Goal: Information Seeking & Learning: Learn about a topic

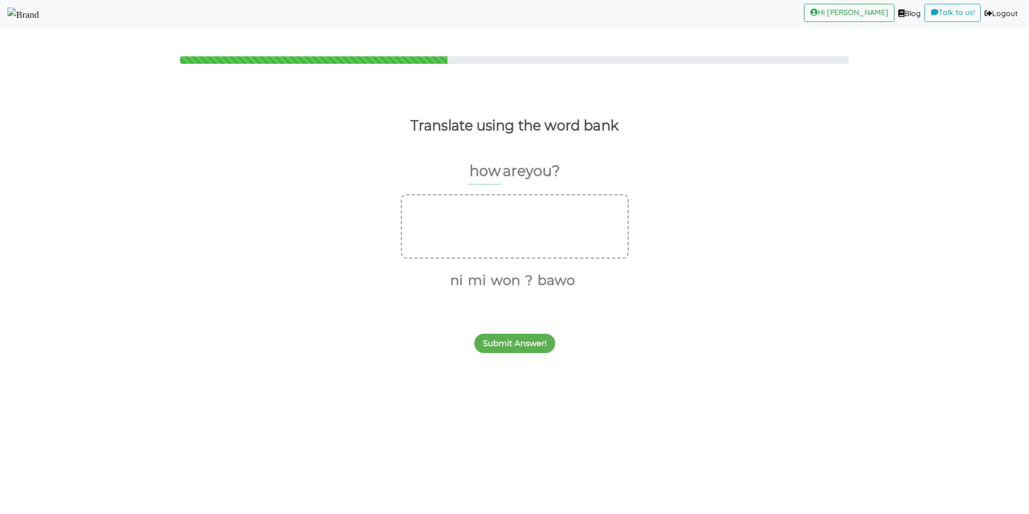
click at [39, 18] on img at bounding box center [24, 15] width 32 height 14
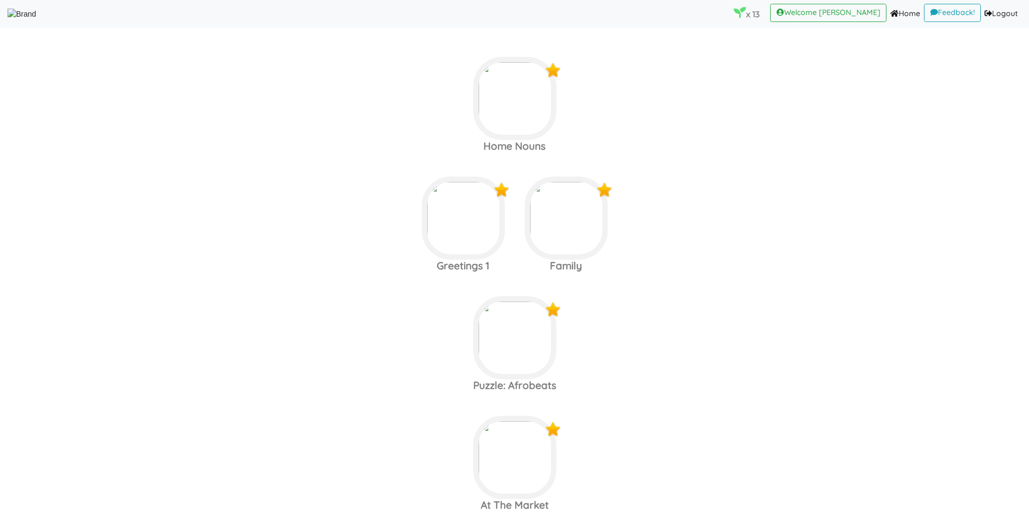
click at [79, 2] on nav "x 13 (current) Welcome [PERSON_NAME] (current) Home (current) Feedback! (curren…" at bounding box center [514, 14] width 1029 height 28
click at [8, 20] on area at bounding box center [8, 20] width 0 height 0
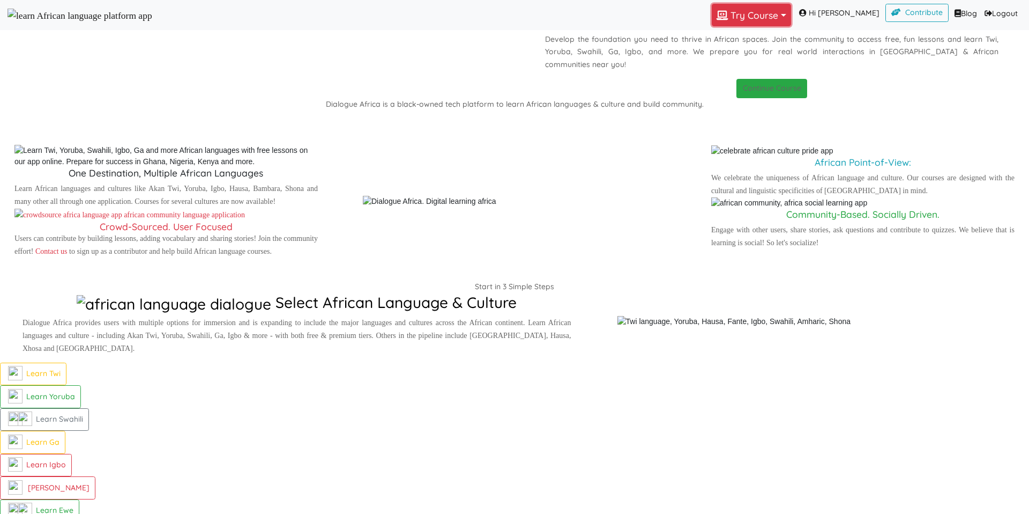
click at [734, 18] on button "Try Course Toggle Dropdown" at bounding box center [751, 15] width 79 height 23
click at [752, 121] on link "SWAHILI" at bounding box center [750, 112] width 74 height 17
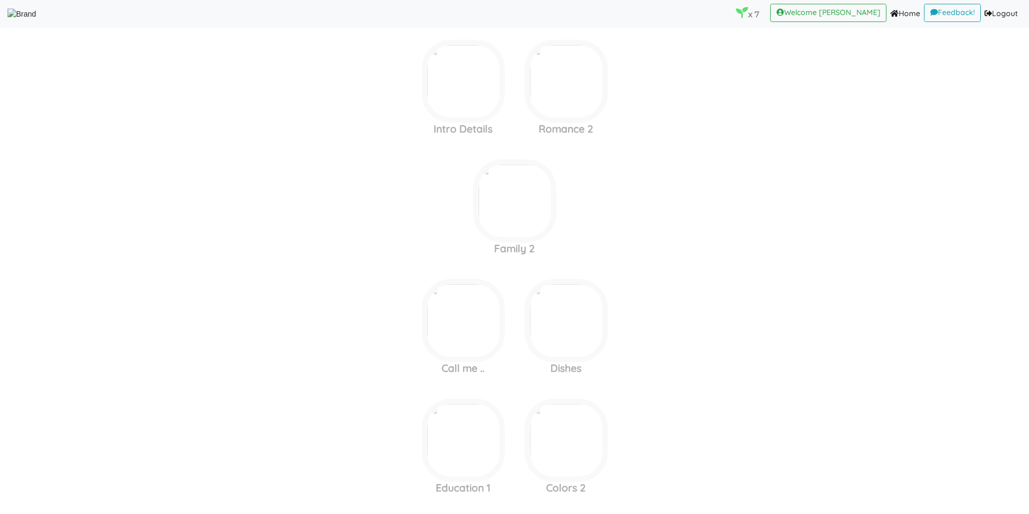
scroll to position [1807, 0]
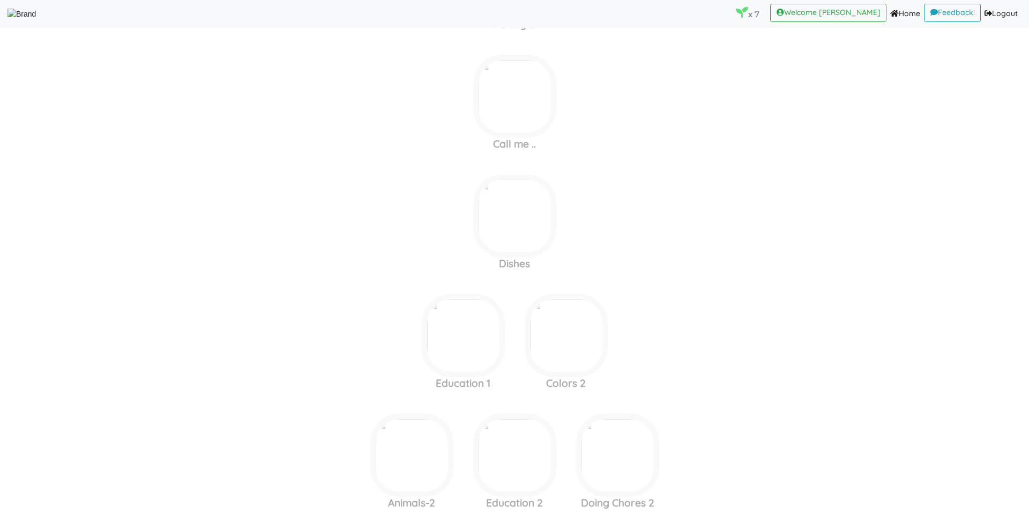
scroll to position [1927, 0]
